Goal: Transaction & Acquisition: Purchase product/service

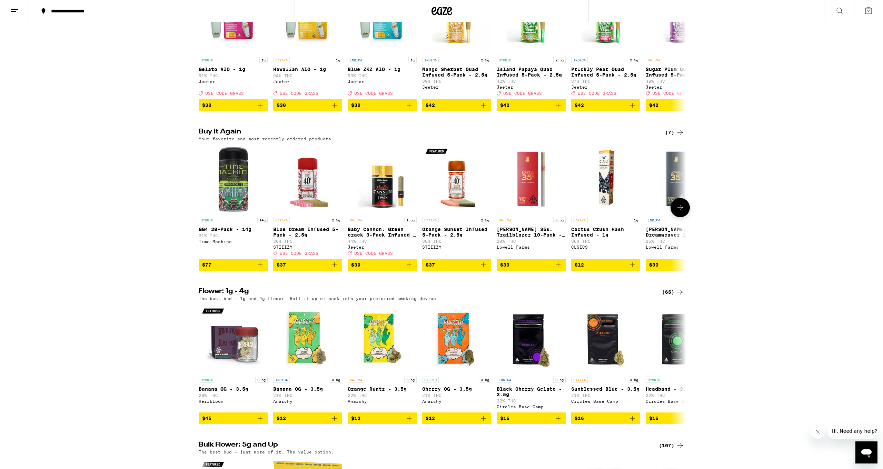
click at [682, 212] on icon at bounding box center [680, 207] width 8 height 8
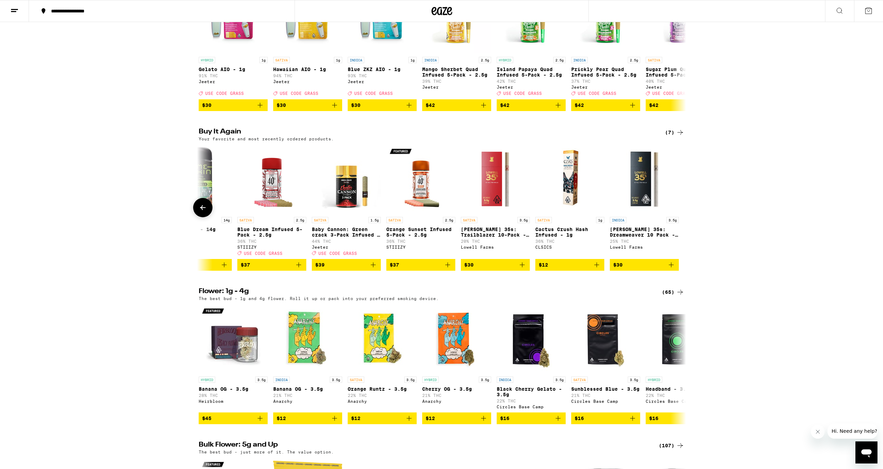
click at [682, 217] on div at bounding box center [679, 207] width 19 height 19
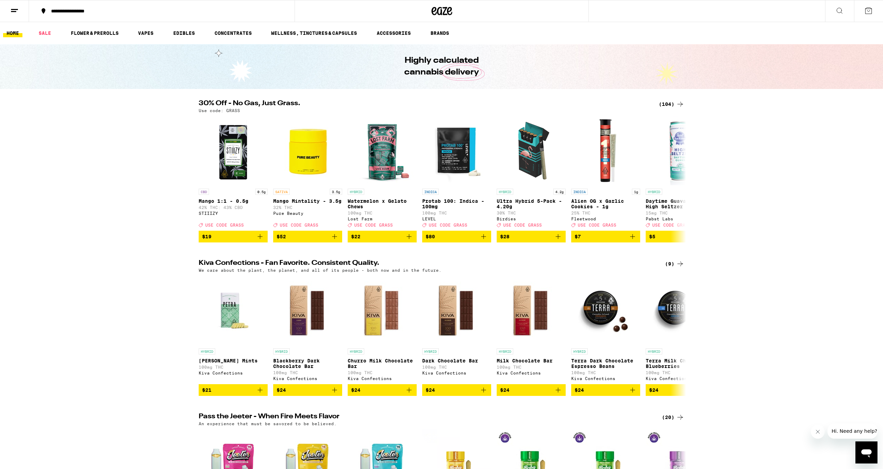
scroll to position [0, 0]
click at [92, 33] on link "FLOWER & PREROLLS" at bounding box center [94, 33] width 55 height 8
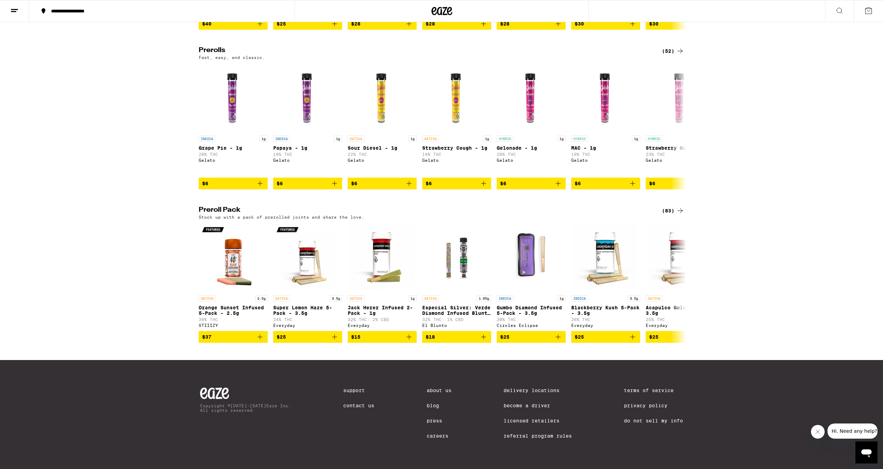
scroll to position [378, 0]
click at [677, 283] on button at bounding box center [679, 282] width 19 height 19
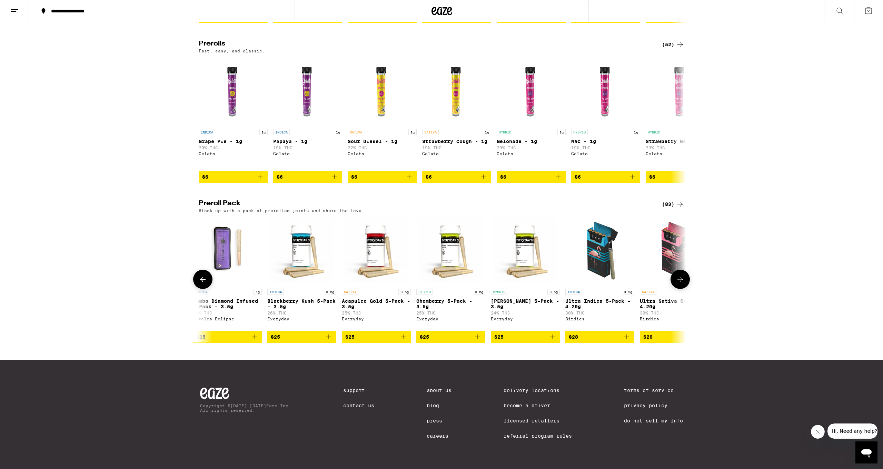
scroll to position [0, 410]
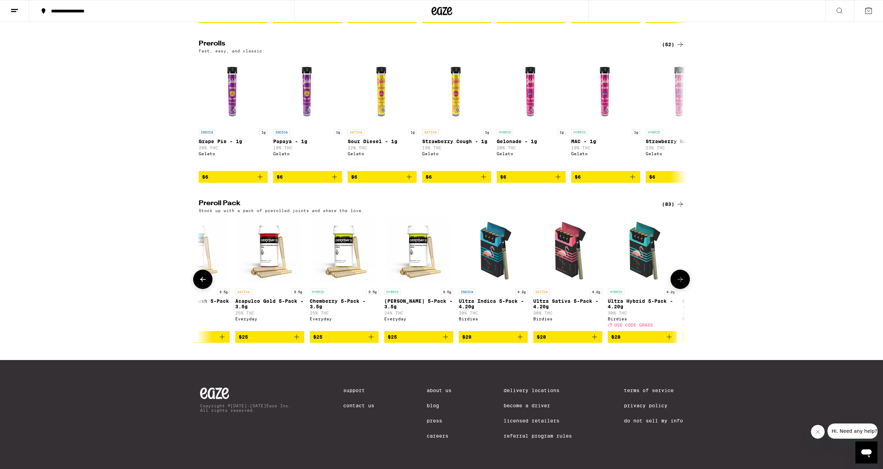
click at [677, 283] on icon at bounding box center [680, 279] width 8 height 8
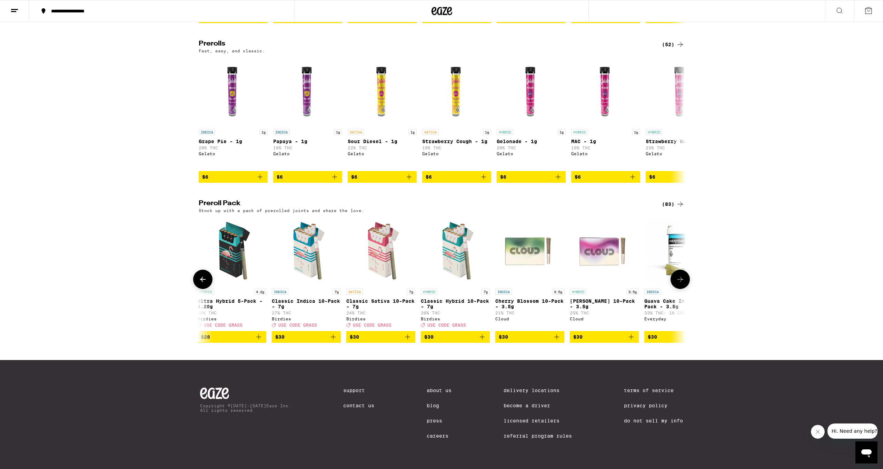
click at [677, 283] on icon at bounding box center [680, 279] width 8 height 8
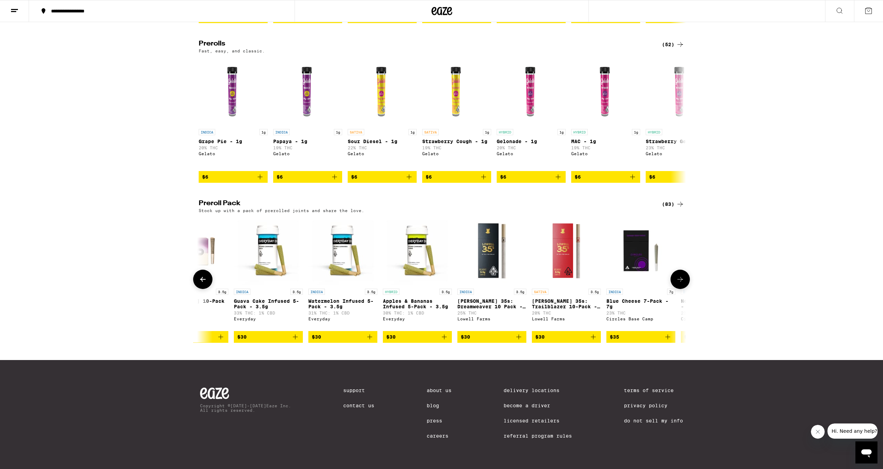
click at [677, 283] on icon at bounding box center [680, 279] width 8 height 8
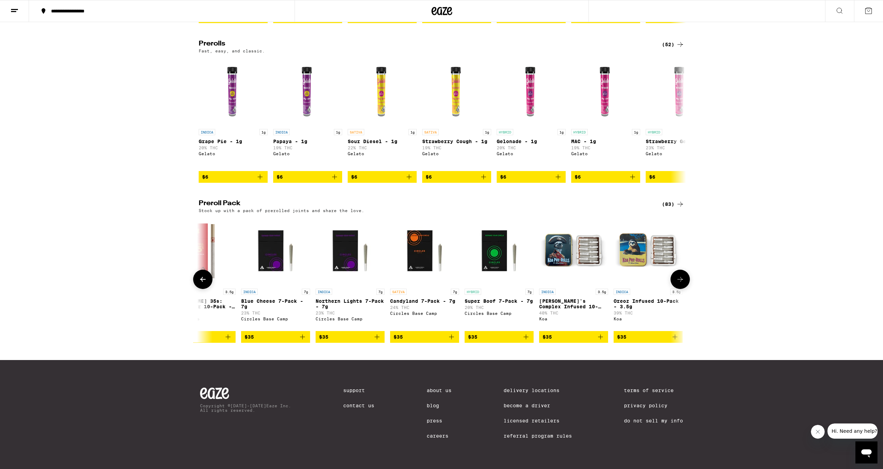
scroll to position [0, 1642]
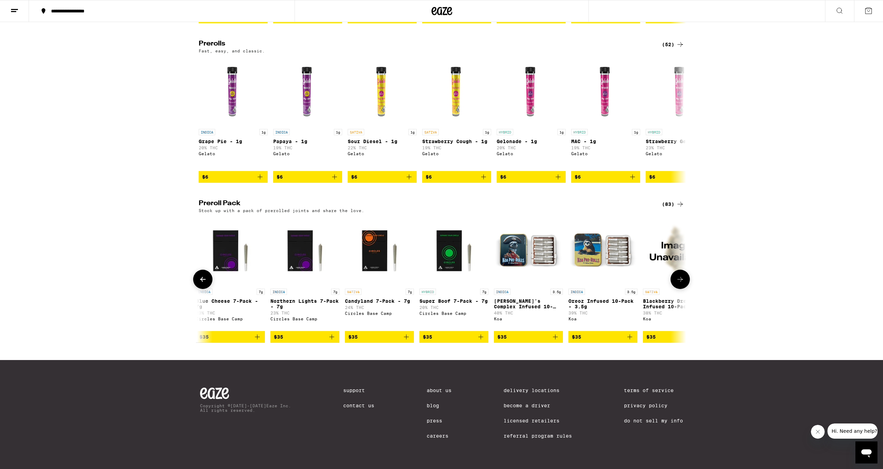
click at [677, 283] on icon at bounding box center [680, 279] width 8 height 8
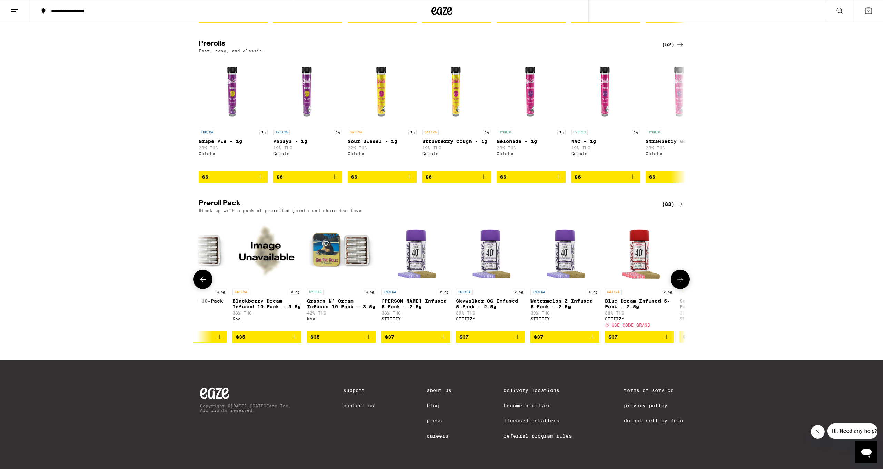
click at [677, 283] on icon at bounding box center [680, 279] width 8 height 8
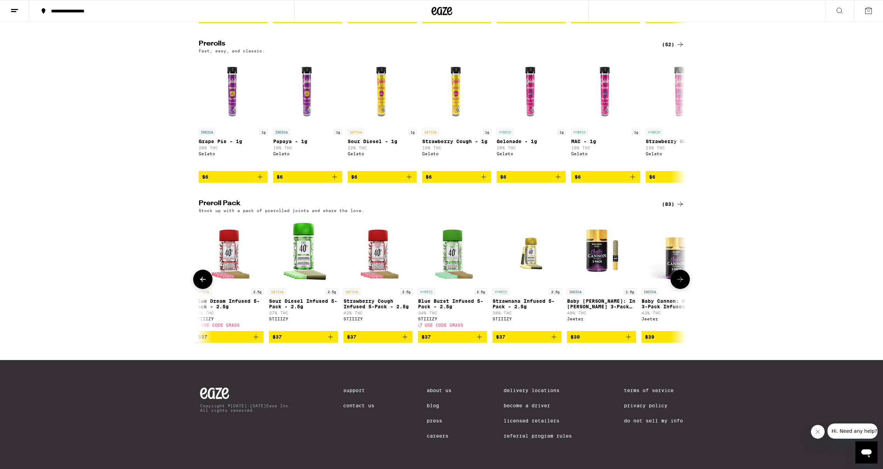
click at [677, 283] on icon at bounding box center [680, 279] width 8 height 8
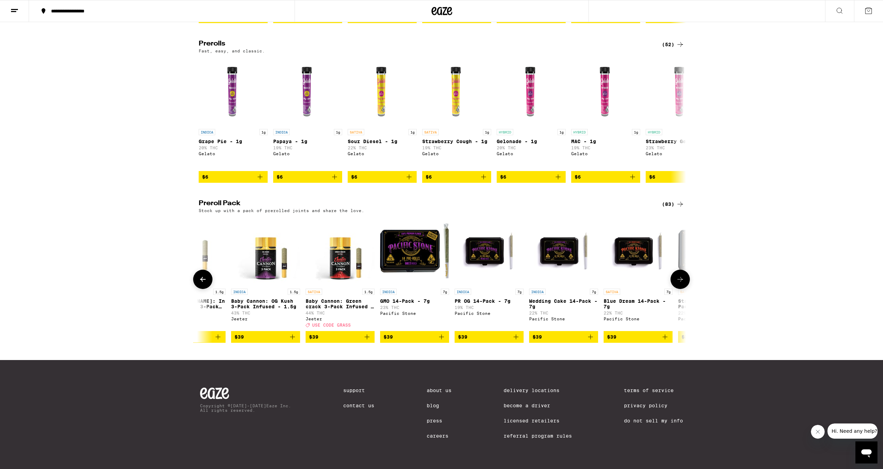
click at [677, 283] on icon at bounding box center [680, 279] width 8 height 8
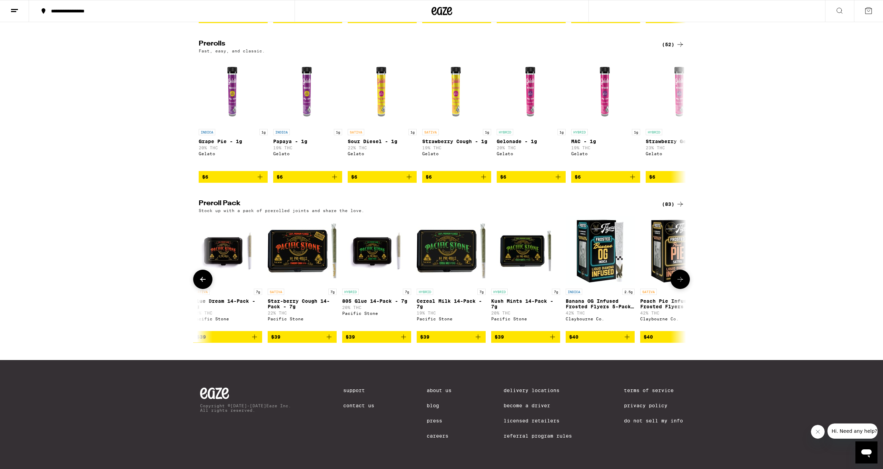
click at [677, 283] on icon at bounding box center [680, 279] width 8 height 8
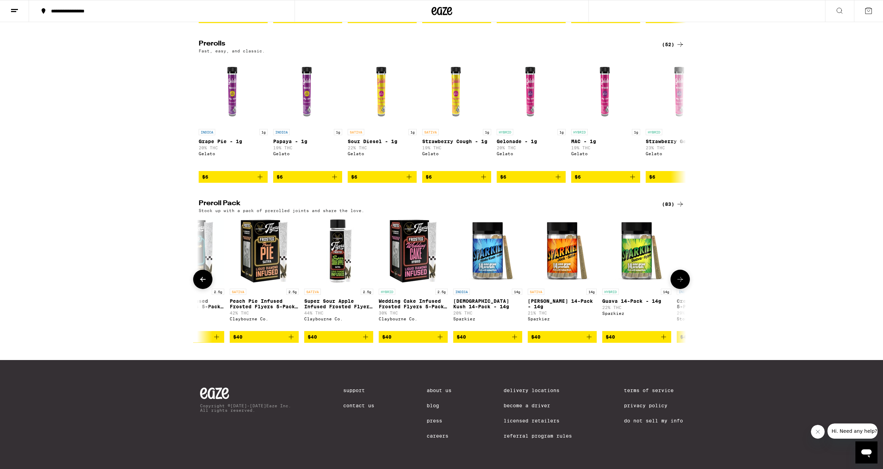
click at [677, 283] on icon at bounding box center [680, 279] width 8 height 8
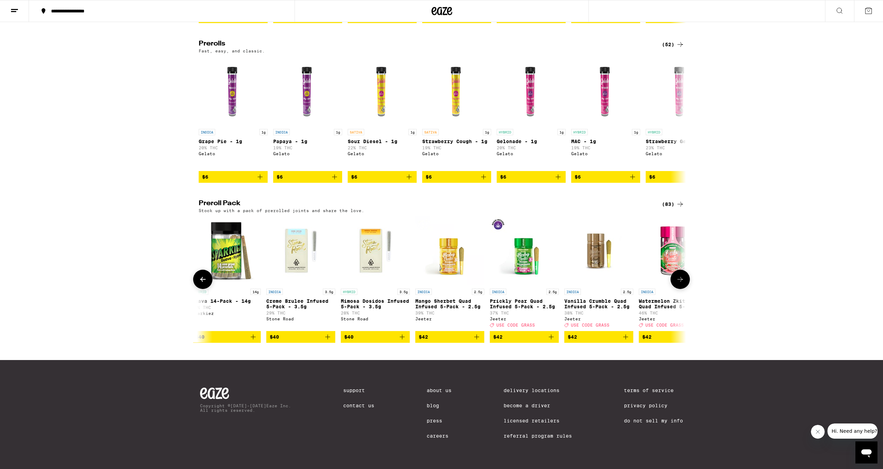
click at [677, 283] on icon at bounding box center [680, 279] width 8 height 8
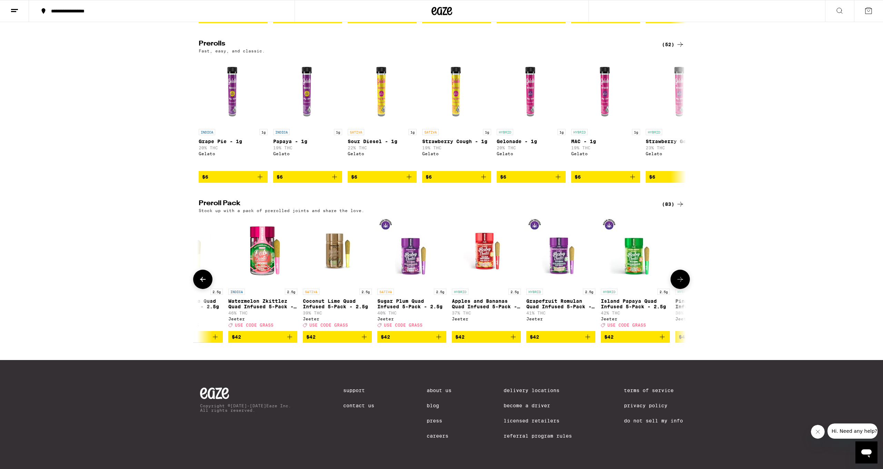
click at [677, 283] on icon at bounding box center [680, 279] width 8 height 8
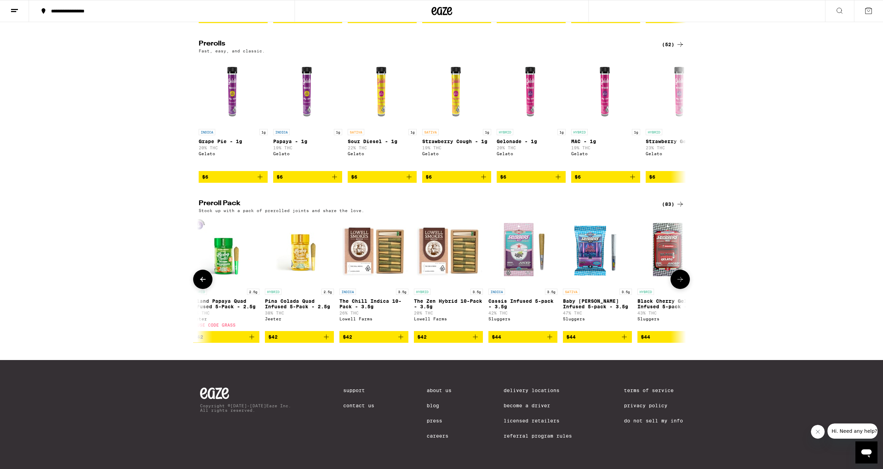
click at [677, 283] on icon at bounding box center [680, 279] width 8 height 8
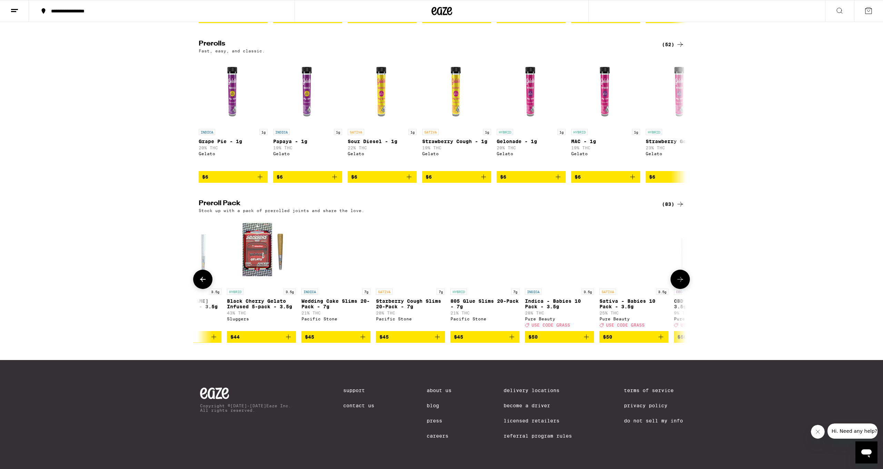
click at [677, 283] on icon at bounding box center [680, 279] width 8 height 8
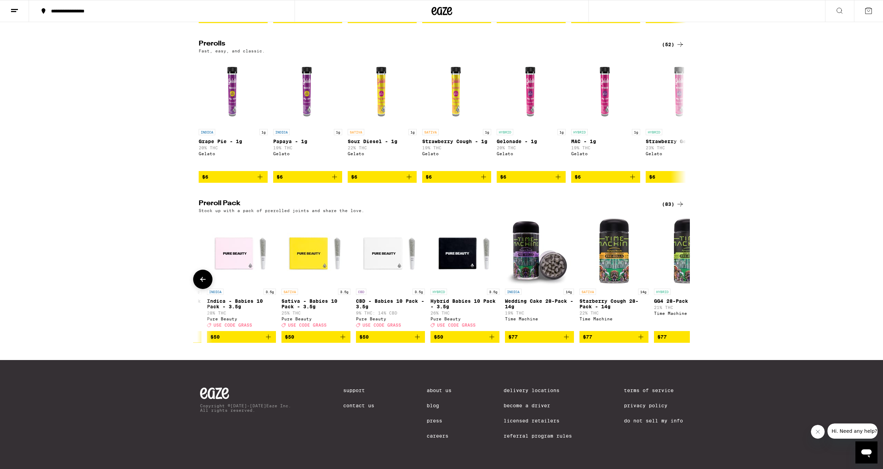
scroll to position [0, 5698]
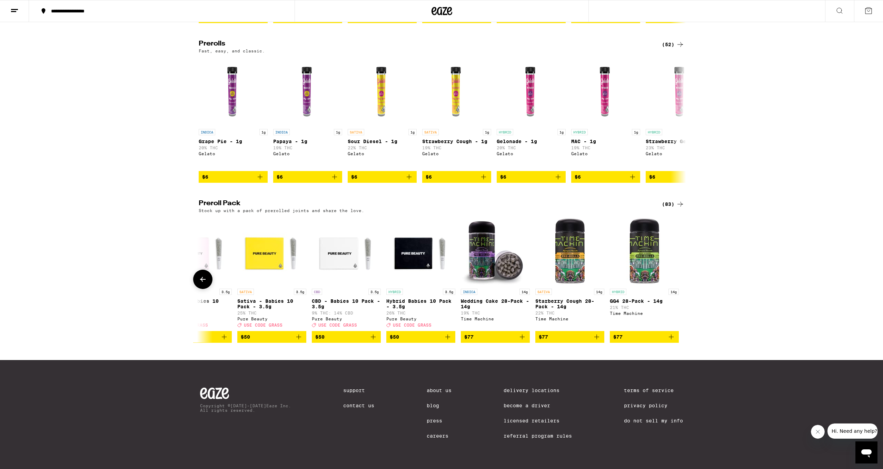
click at [677, 283] on div at bounding box center [679, 279] width 19 height 19
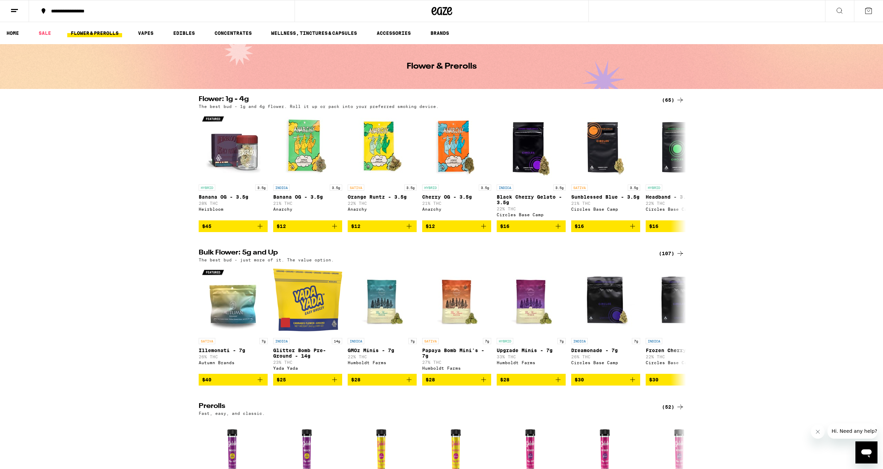
scroll to position [0, 0]
